Goal: Navigation & Orientation: Find specific page/section

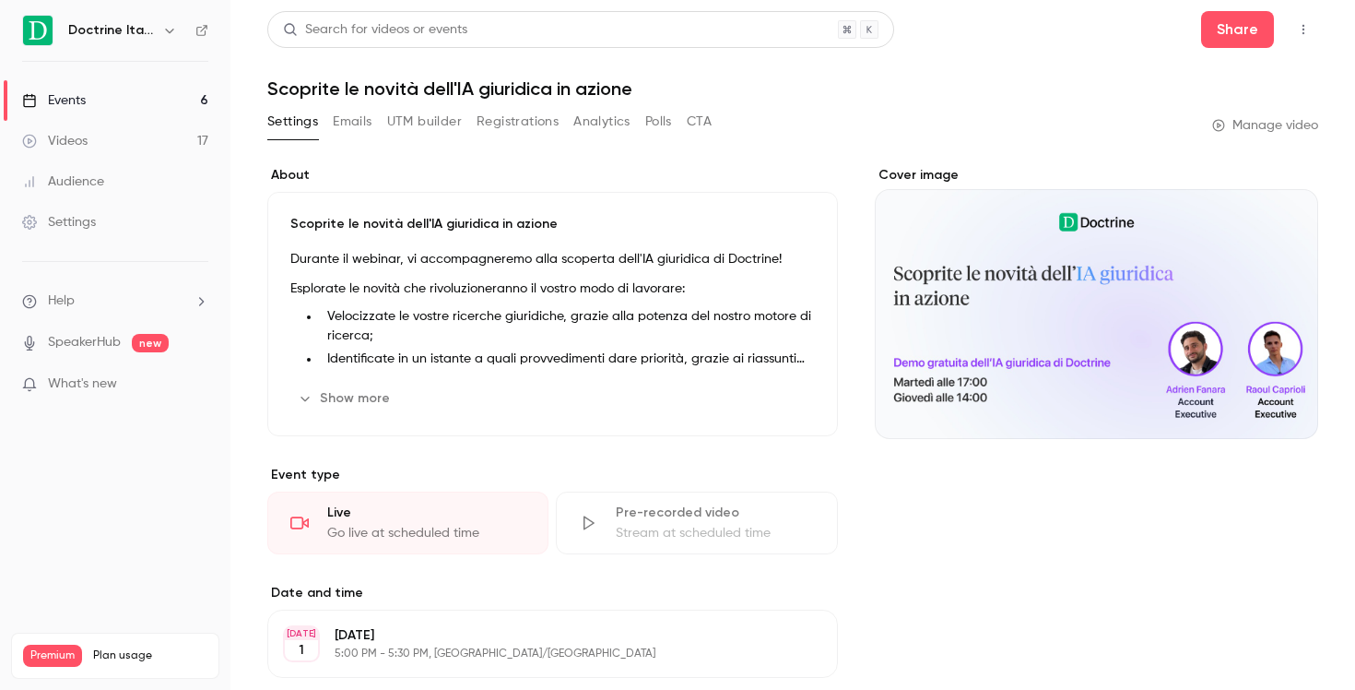
click at [152, 104] on link "Events 6" at bounding box center [115, 100] width 231 height 41
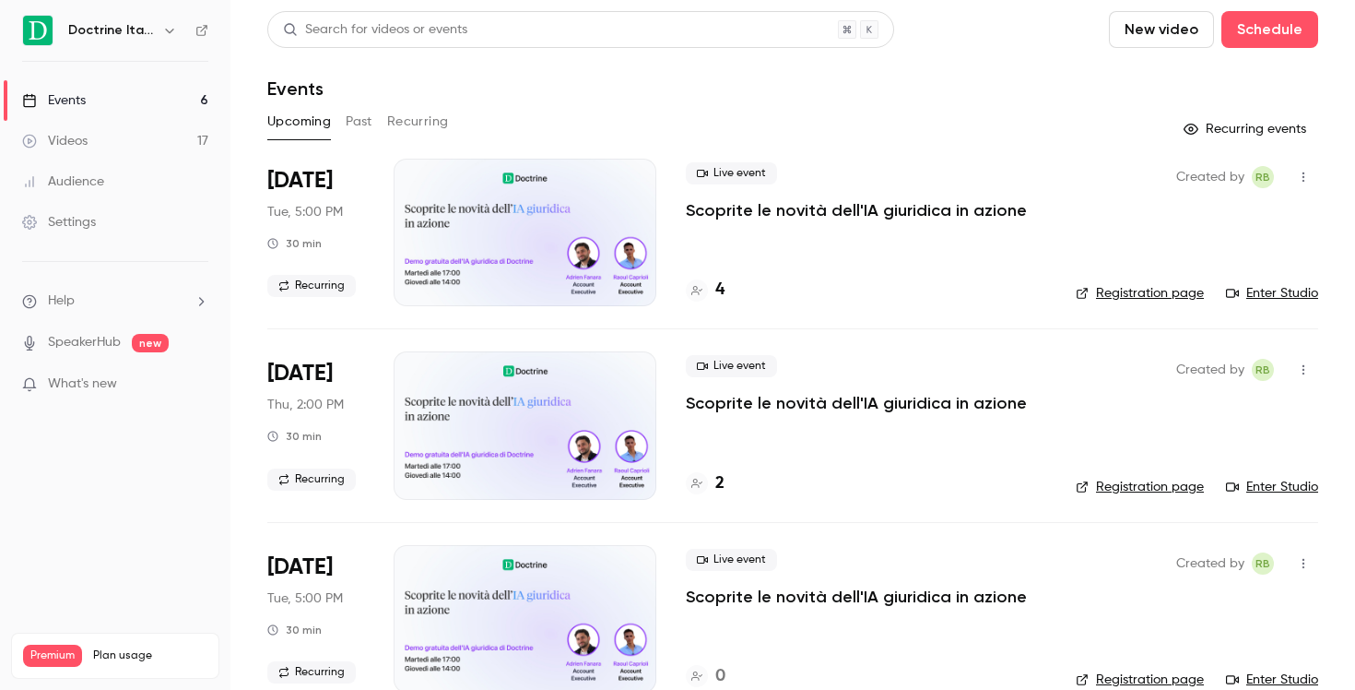
click at [162, 35] on icon "button" at bounding box center [169, 30] width 15 height 15
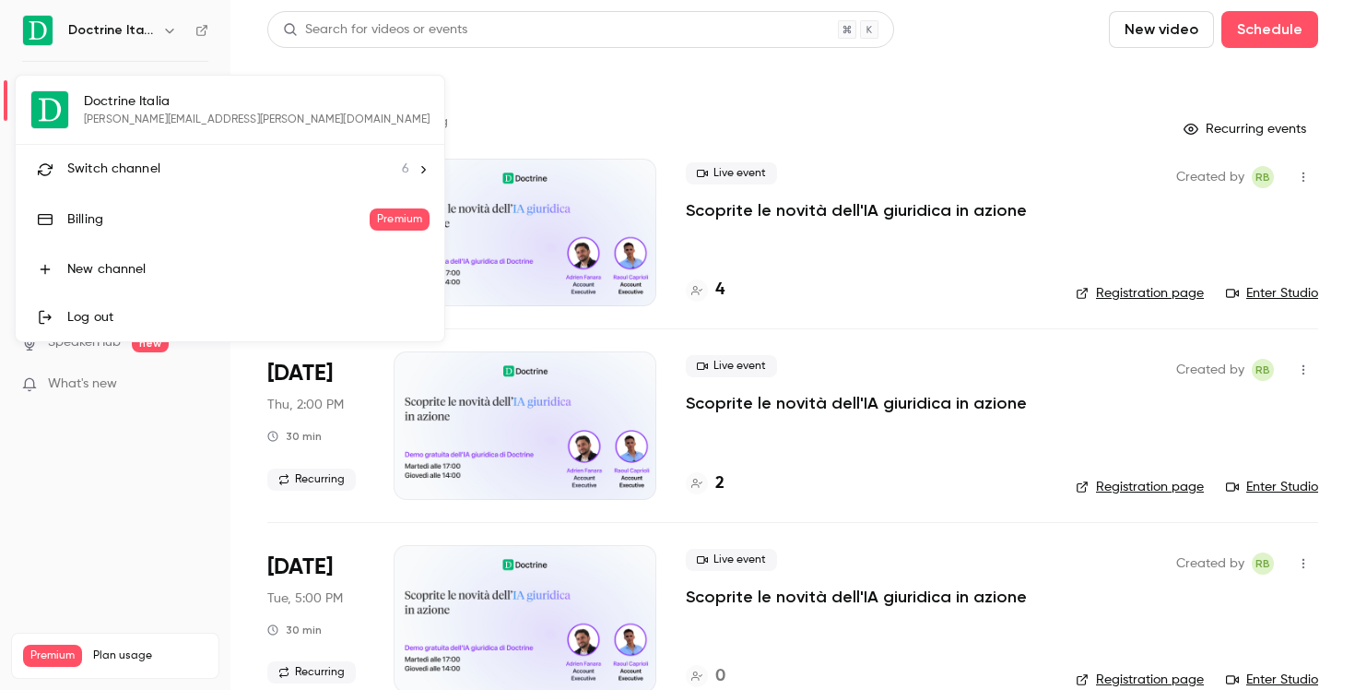
click at [161, 35] on div at bounding box center [677, 345] width 1355 height 690
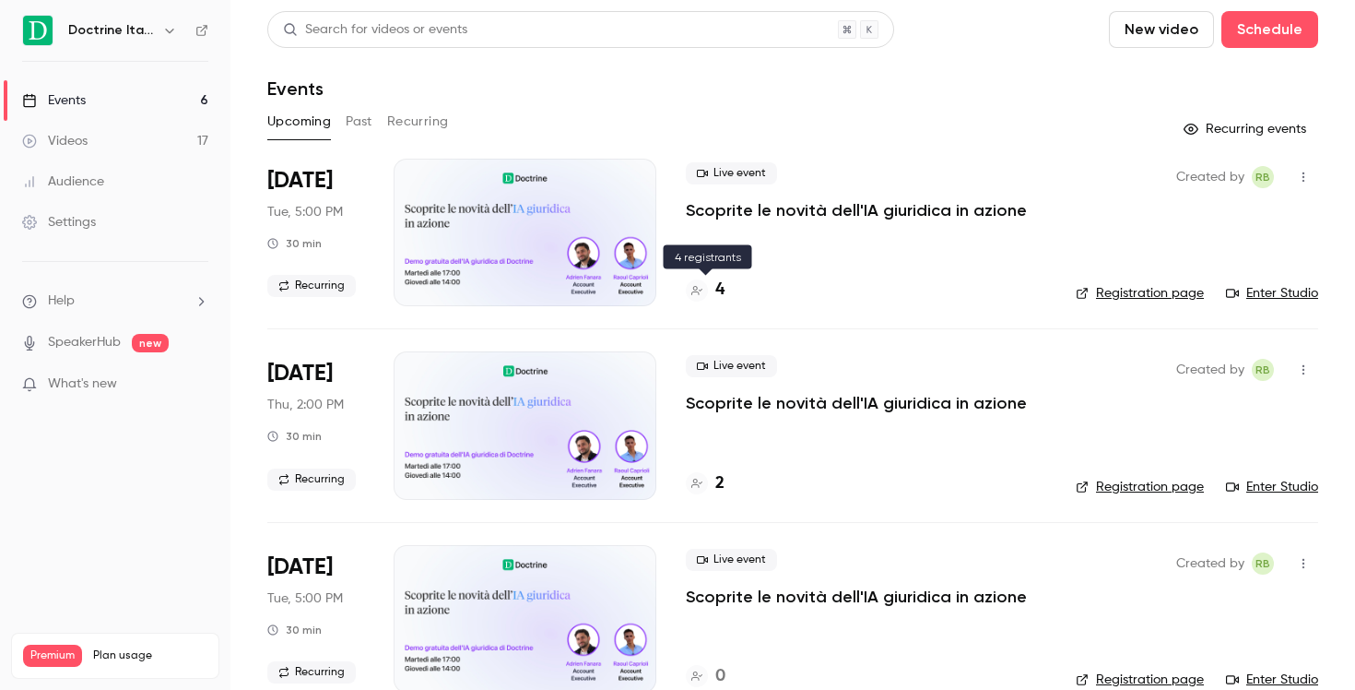
click at [708, 295] on div "4" at bounding box center [705, 290] width 39 height 25
